Goal: Task Accomplishment & Management: Manage account settings

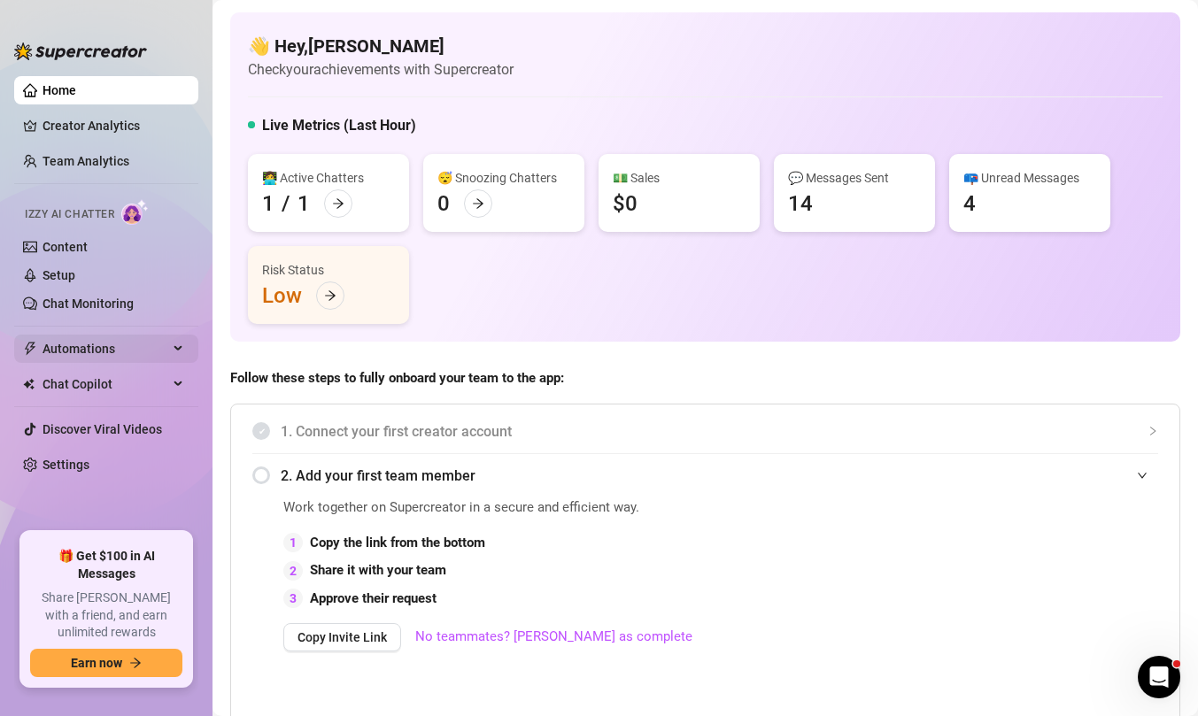
click at [166, 354] on span "Automations" at bounding box center [105, 349] width 126 height 28
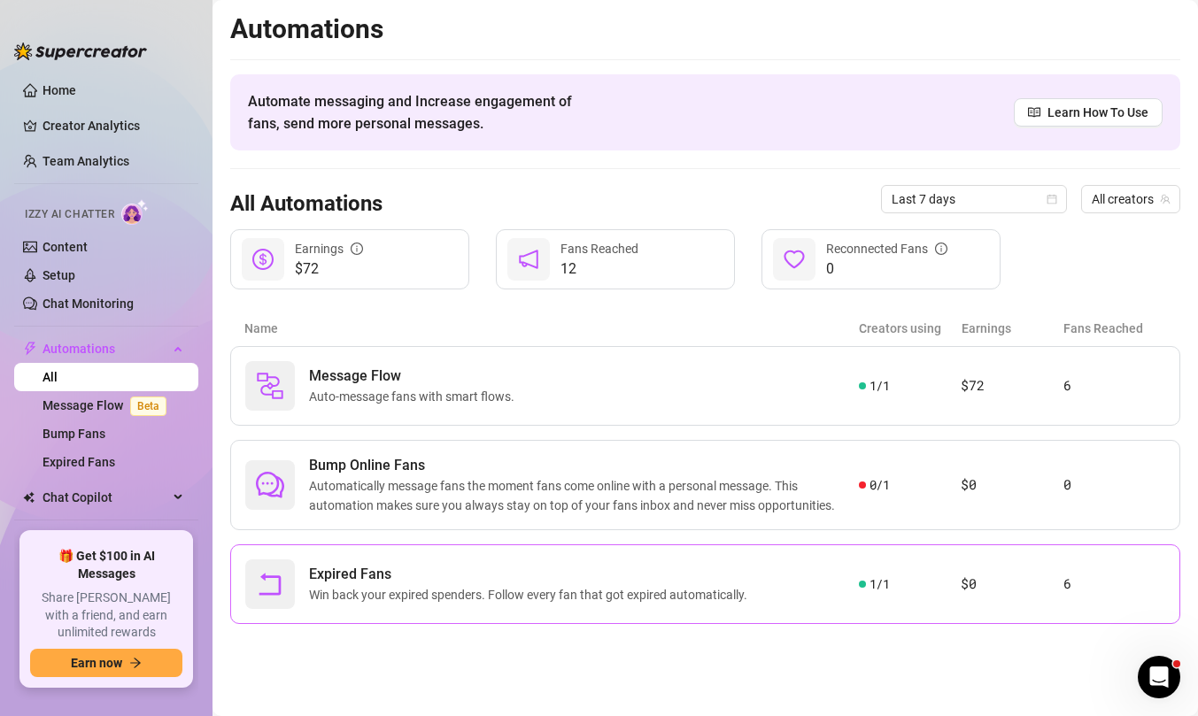
click at [404, 593] on span "Win back your expired spenders. Follow every fan that got expired automatically." at bounding box center [531, 594] width 445 height 19
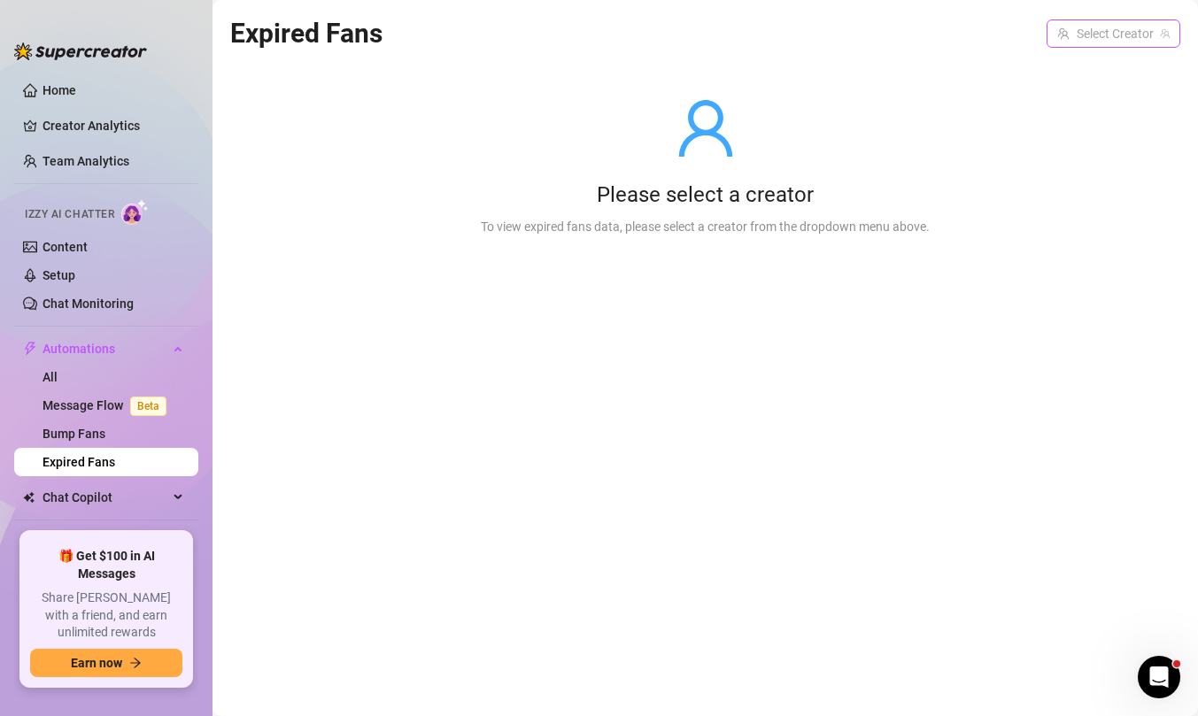
click at [1129, 27] on input "search" at bounding box center [1105, 33] width 96 height 27
click at [1053, 73] on span "Lil-Braids" at bounding box center [1078, 69] width 51 height 19
